Goal: Task Accomplishment & Management: Manage account settings

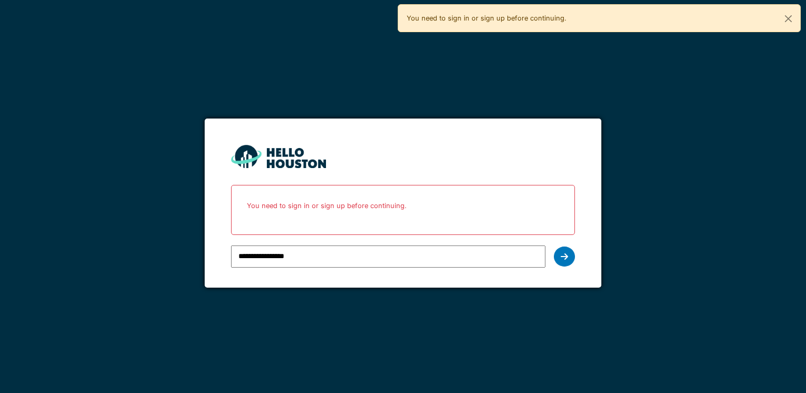
click at [566, 255] on icon at bounding box center [564, 257] width 7 height 8
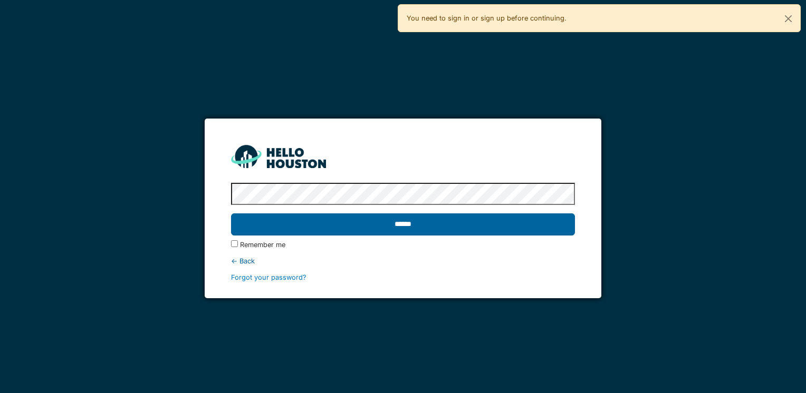
click at [409, 233] on input "******" at bounding box center [402, 225] width 343 height 22
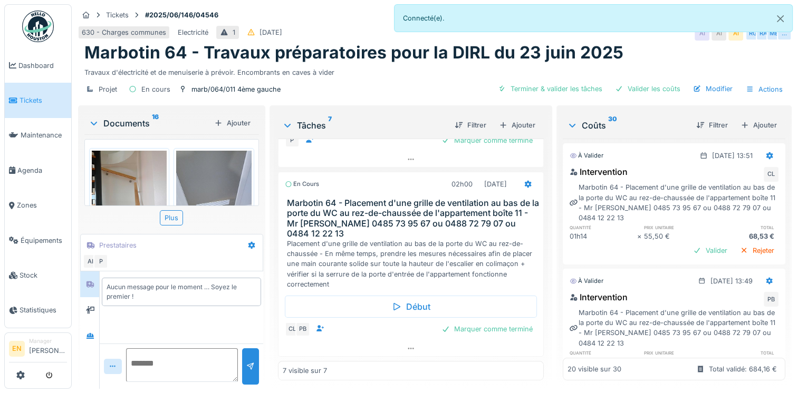
scroll to position [8, 0]
click at [779, 22] on button "Close" at bounding box center [780, 19] width 24 height 28
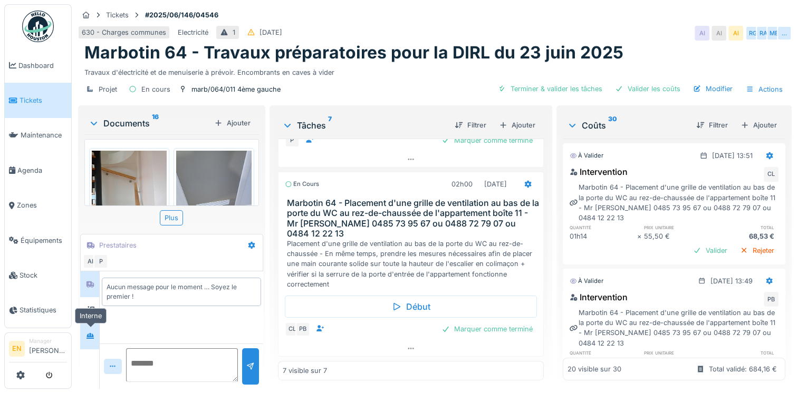
click at [88, 333] on icon at bounding box center [89, 336] width 7 height 6
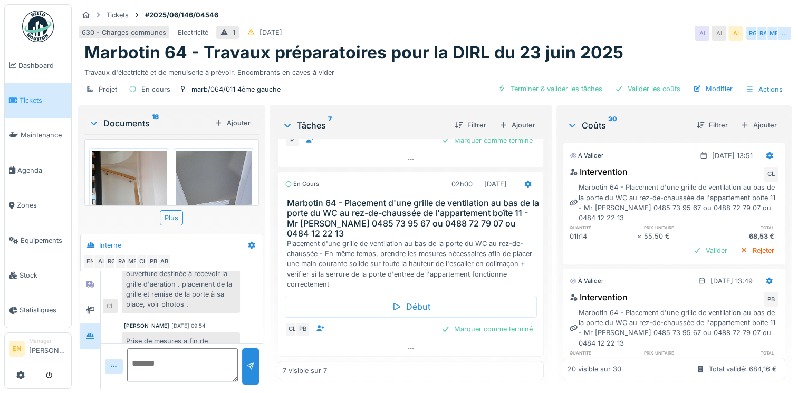
scroll to position [411, 0]
